Goal: Task Accomplishment & Management: Manage account settings

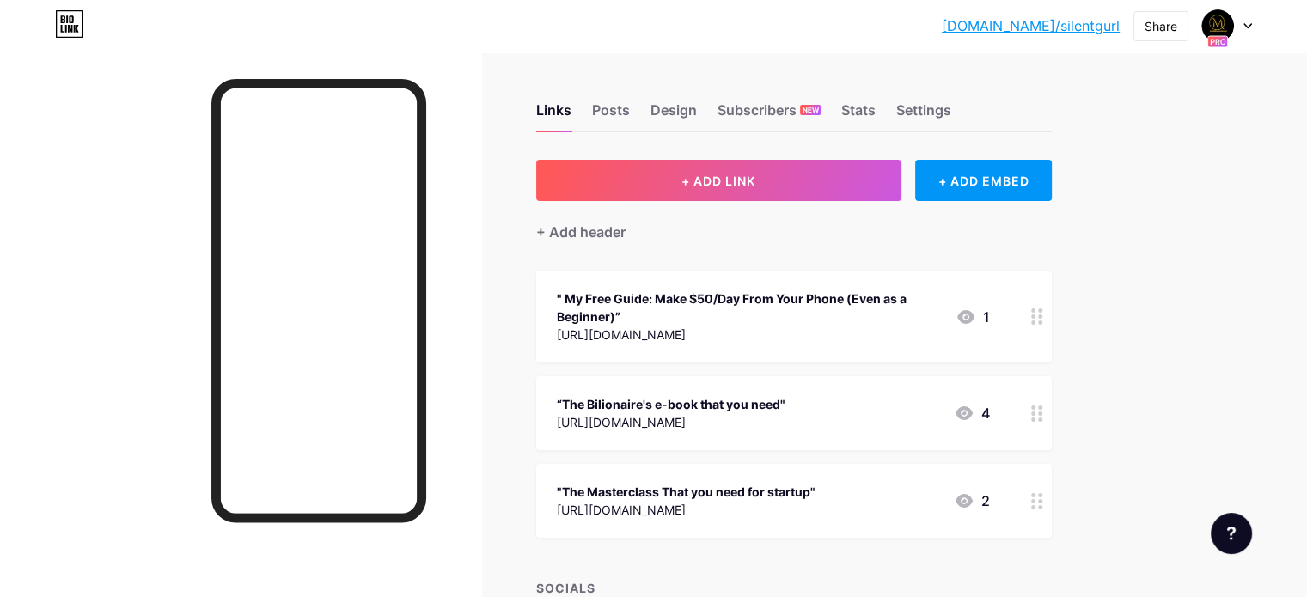
click at [1241, 20] on div at bounding box center [1227, 25] width 50 height 31
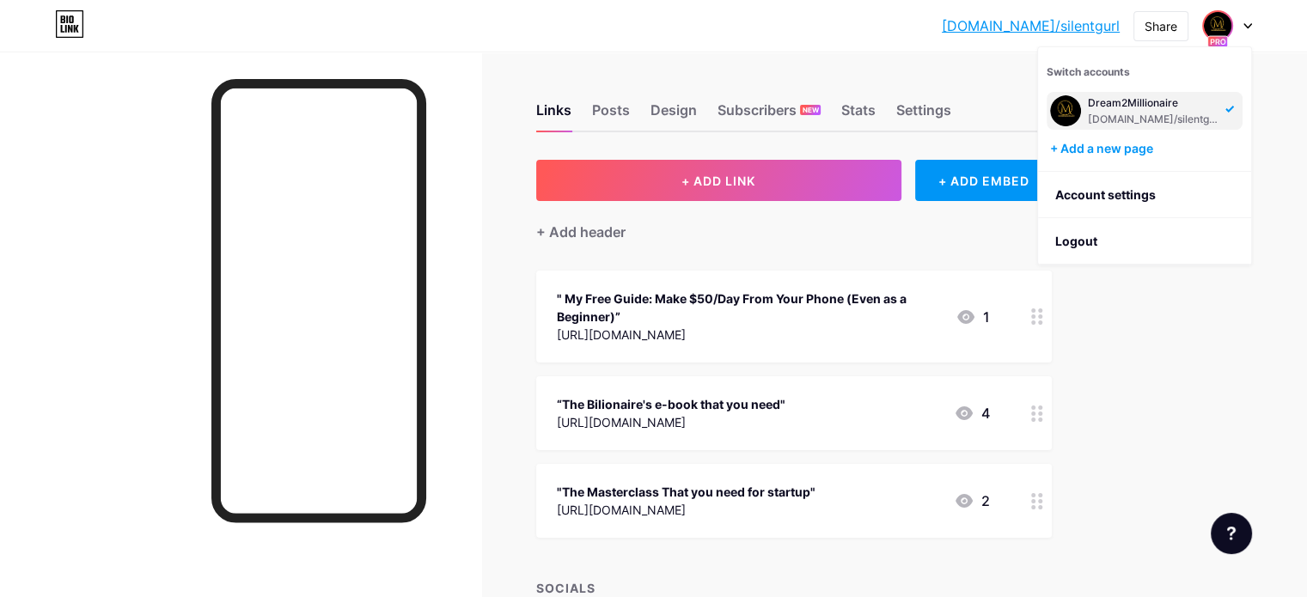
click at [1042, 117] on div "Switch accounts Dream2Millionaire [DOMAIN_NAME]/silentgurl + Add a new page" at bounding box center [1144, 109] width 213 height 125
click at [1072, 107] on img at bounding box center [1066, 111] width 28 height 28
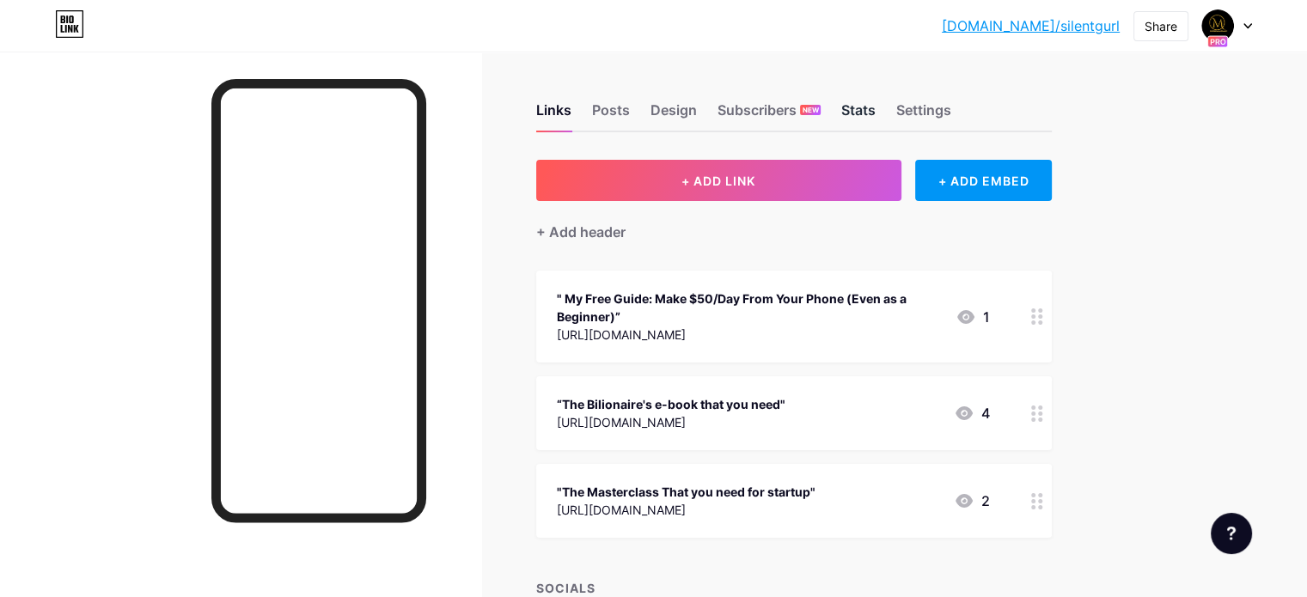
click at [876, 113] on div "Stats" at bounding box center [858, 115] width 34 height 31
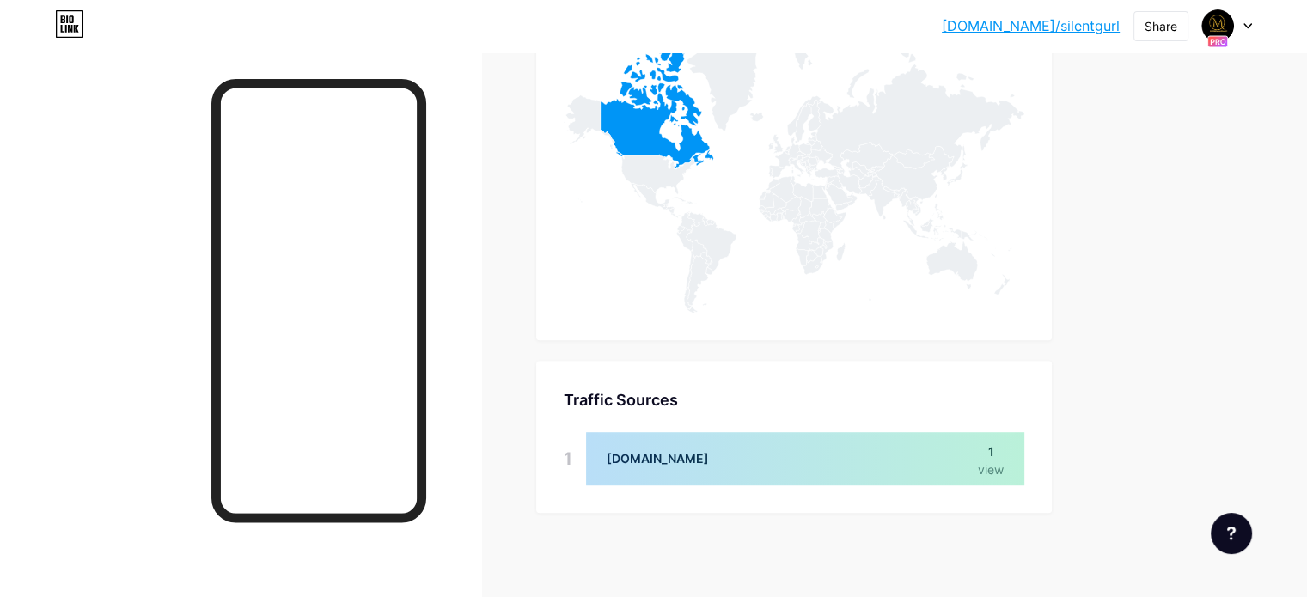
scroll to position [908, 0]
